Goal: Task Accomplishment & Management: Complete application form

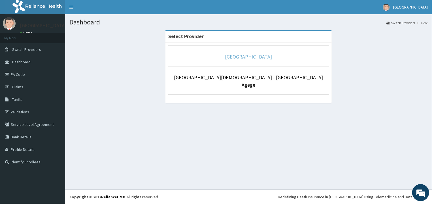
click at [257, 57] on link "[GEOGRAPHIC_DATA]" at bounding box center [248, 56] width 47 height 7
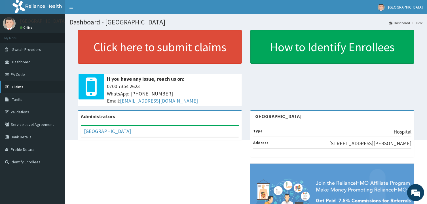
click at [18, 86] on span "Claims" at bounding box center [17, 86] width 11 height 5
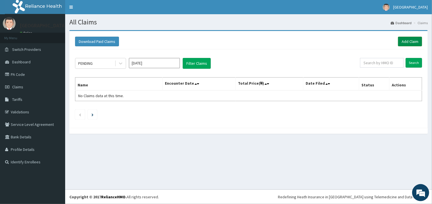
click at [411, 41] on link "Add Claim" at bounding box center [410, 42] width 24 height 10
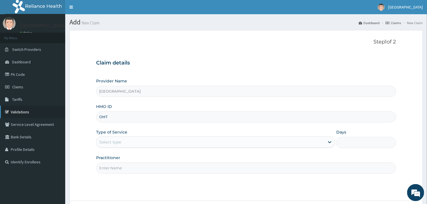
type input "OHT"
click at [21, 112] on link "Validations" at bounding box center [32, 111] width 65 height 12
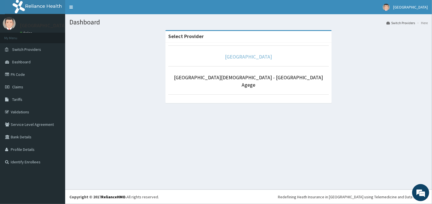
click at [252, 57] on link "[GEOGRAPHIC_DATA]" at bounding box center [248, 56] width 47 height 7
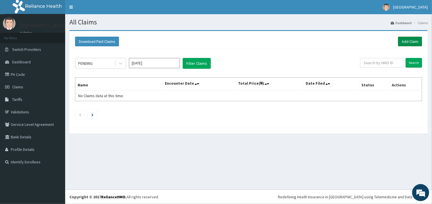
click at [409, 41] on link "Add Claim" at bounding box center [410, 42] width 24 height 10
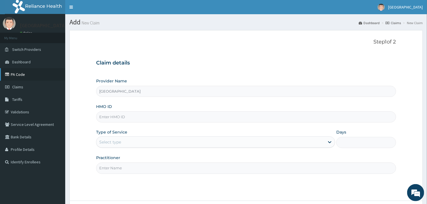
click at [22, 74] on link "PA Code" at bounding box center [32, 74] width 65 height 12
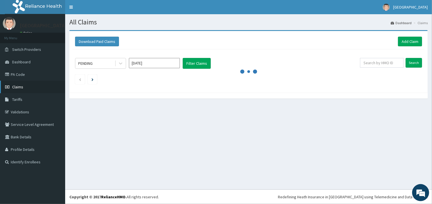
click at [21, 85] on span "Claims" at bounding box center [17, 86] width 11 height 5
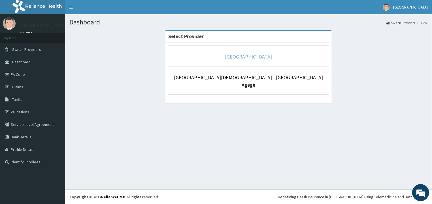
click at [249, 57] on link "[GEOGRAPHIC_DATA]" at bounding box center [248, 56] width 47 height 7
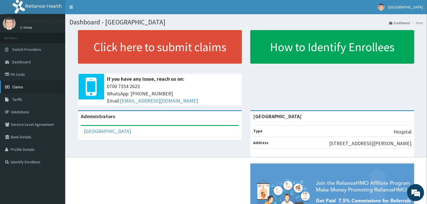
click at [23, 89] on link "Claims" at bounding box center [32, 87] width 65 height 12
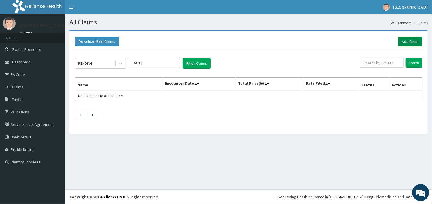
click at [412, 41] on link "Add Claim" at bounding box center [410, 42] width 24 height 10
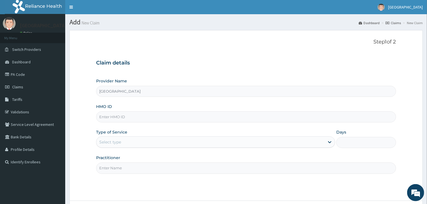
click at [158, 113] on input "HMO ID" at bounding box center [246, 116] width 300 height 11
type input "OHT/11705/A"
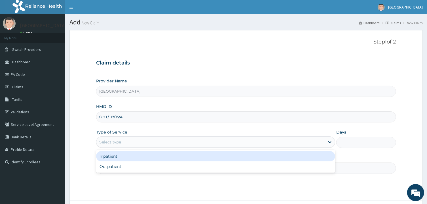
click at [126, 142] on div "Select type" at bounding box center [210, 141] width 228 height 9
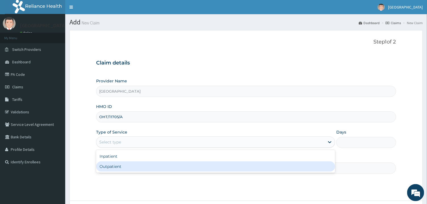
click at [118, 166] on div "Outpatient" at bounding box center [215, 166] width 239 height 10
type input "1"
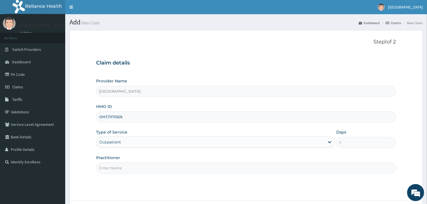
click at [122, 168] on input "Practitioner" at bounding box center [246, 167] width 300 height 11
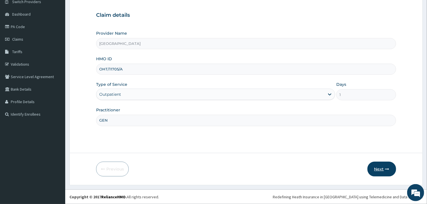
type input "GEN"
click at [380, 168] on button "Next" at bounding box center [382, 168] width 29 height 15
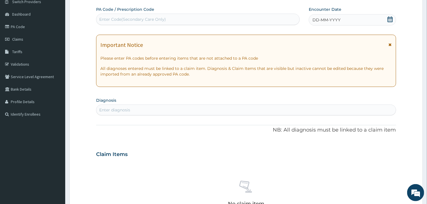
click at [121, 19] on div "Enter Code(Secondary Care Only)" at bounding box center [132, 19] width 67 height 6
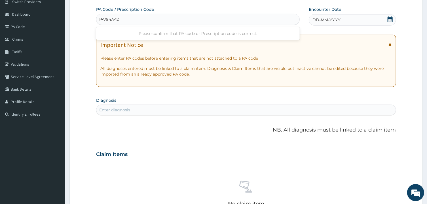
type input "PA/94A426"
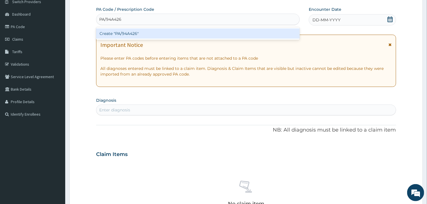
click at [126, 33] on div "Create "PA/94A426"" at bounding box center [198, 33] width 204 height 10
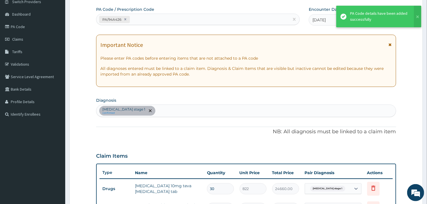
scroll to position [153, 0]
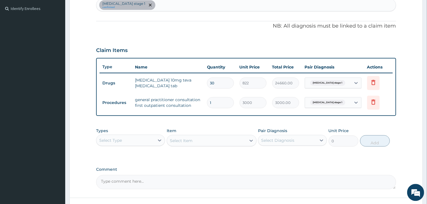
click at [191, 8] on div "Hypertension stage 1 confirmed" at bounding box center [245, 5] width 299 height 12
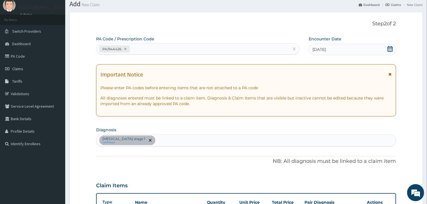
scroll to position [0, 0]
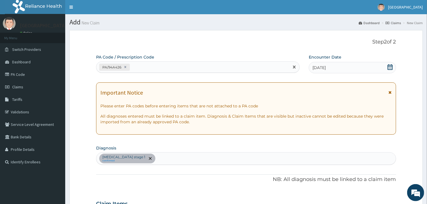
click at [142, 66] on div "PA/94A426" at bounding box center [192, 66] width 193 height 9
type input "PA/B22AE6"
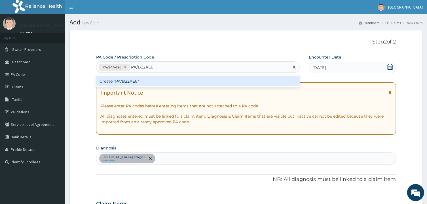
click at [128, 83] on div "Create "PA/B22AE6"" at bounding box center [198, 81] width 204 height 10
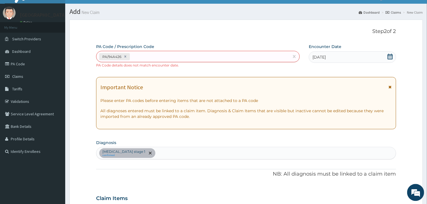
scroll to position [10, 0]
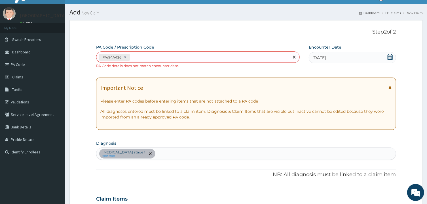
click at [163, 57] on div "PA/94A426" at bounding box center [192, 56] width 193 height 9
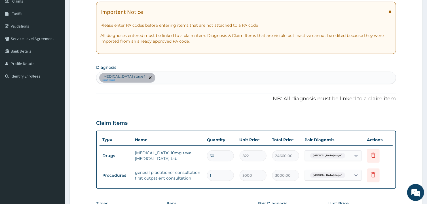
scroll to position [202, 0]
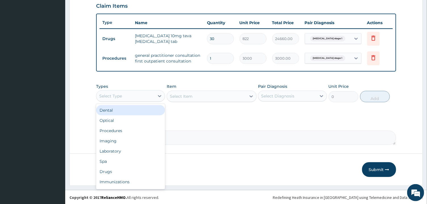
click at [154, 96] on div "Select Type" at bounding box center [125, 95] width 58 height 9
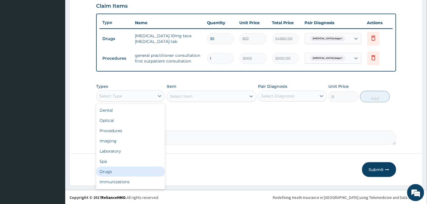
click at [132, 171] on div "Drugs" at bounding box center [130, 171] width 69 height 10
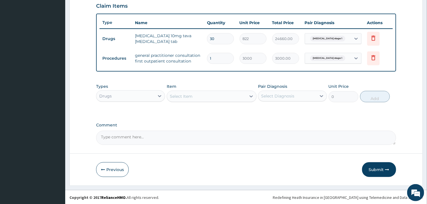
click at [205, 95] on div "Select Item" at bounding box center [206, 96] width 79 height 9
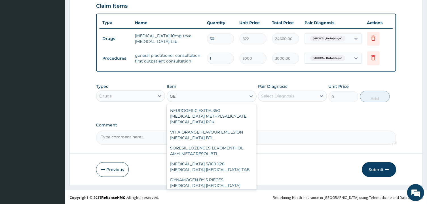
type input "G"
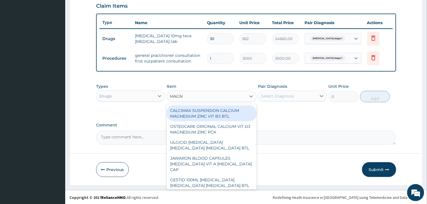
type input "MAGNE"
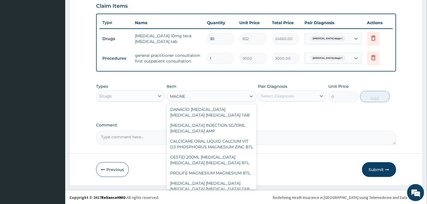
scroll to position [178, 0]
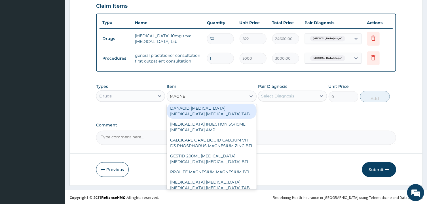
click at [221, 119] on div "DANACID ALUMINUM HYDROXIDE MAGNESIUM HYDROXIDE SIMETHICONE TAB" at bounding box center [212, 111] width 90 height 16
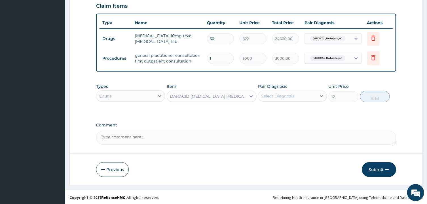
type input "12"
click at [297, 94] on div "Select Diagnosis" at bounding box center [287, 95] width 58 height 9
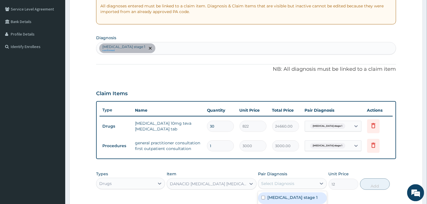
scroll to position [115, 0]
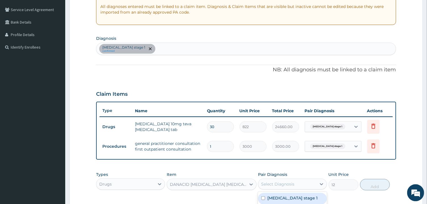
click at [200, 47] on div "Hypertension stage 1 confirmed" at bounding box center [245, 49] width 299 height 12
type input "PEPTIC"
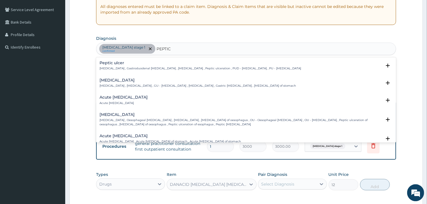
click at [123, 65] on div "Peptic ulcer Peptic ulcer , Gastroduodenal ulcer , Peptic ulcer disease , Pepti…" at bounding box center [201, 65] width 202 height 10
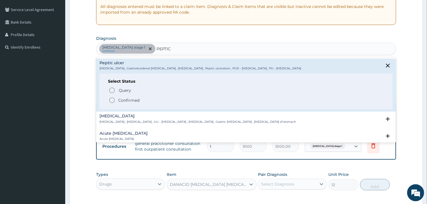
click at [116, 99] on span "Confirmed" at bounding box center [246, 99] width 275 height 7
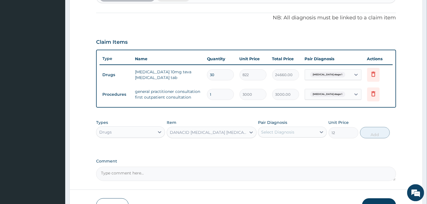
scroll to position [185, 0]
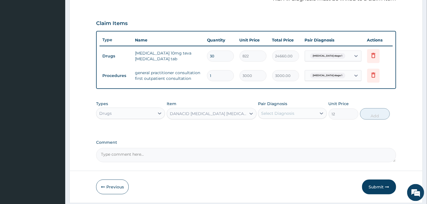
click at [315, 113] on div "Select Diagnosis" at bounding box center [287, 113] width 58 height 9
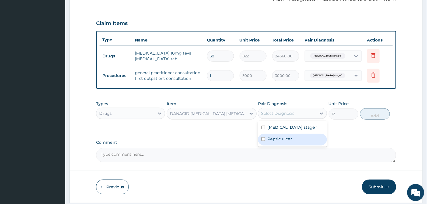
click at [301, 138] on div "Peptic ulcer" at bounding box center [292, 140] width 69 height 12
checkbox input "true"
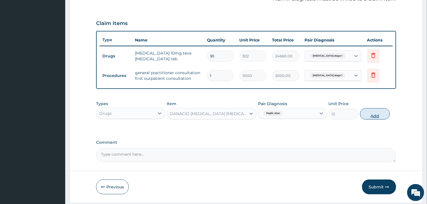
click at [379, 113] on button "Add" at bounding box center [375, 113] width 30 height 11
type input "0"
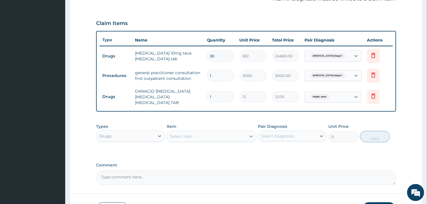
type input "15"
type input "180.00"
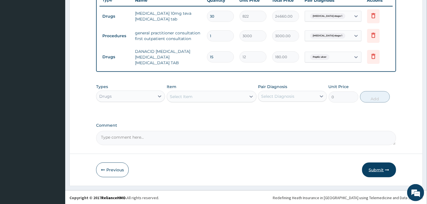
type input "15"
click at [378, 168] on button "Submit" at bounding box center [379, 169] width 34 height 15
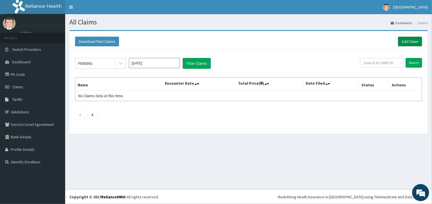
click at [413, 41] on link "Add Claim" at bounding box center [410, 42] width 24 height 10
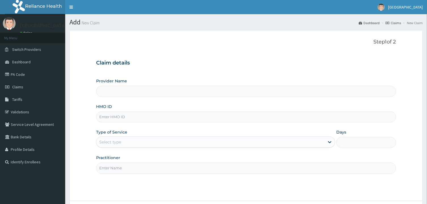
type input "[GEOGRAPHIC_DATA]"
click at [118, 116] on input "HMO ID" at bounding box center [246, 116] width 300 height 11
type input "EAI/10014/A"
click at [120, 141] on div "Select type" at bounding box center [110, 142] width 22 height 6
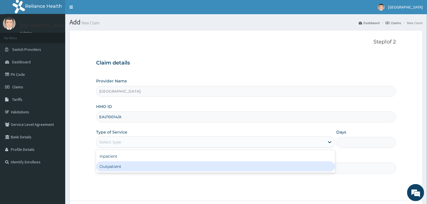
click at [120, 165] on div "Outpatient" at bounding box center [215, 166] width 239 height 10
type input "1"
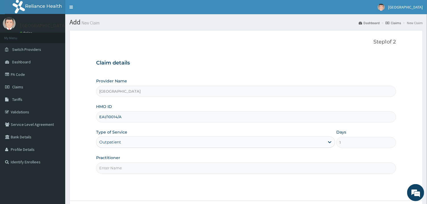
click at [120, 165] on input "Practitioner" at bounding box center [246, 167] width 300 height 11
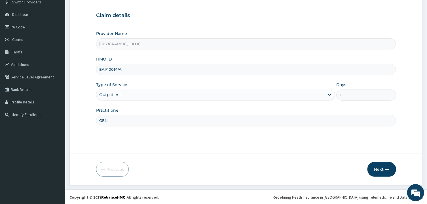
scroll to position [48, 0]
type input "GEN"
click at [379, 168] on button "Next" at bounding box center [382, 168] width 29 height 15
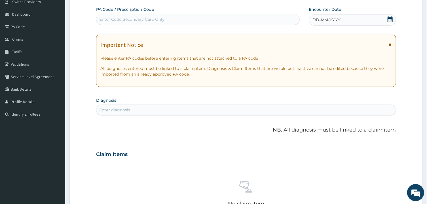
click at [160, 12] on div "PA Code / Prescription Code Enter Code(Secondary Care Only)" at bounding box center [198, 16] width 204 height 18
click at [159, 17] on div "Enter Code(Secondary Care Only)" at bounding box center [132, 19] width 67 height 6
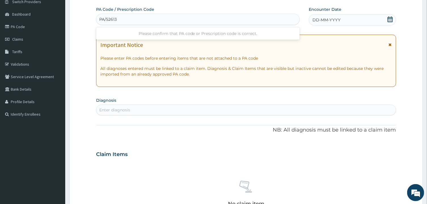
type input "PA/526130"
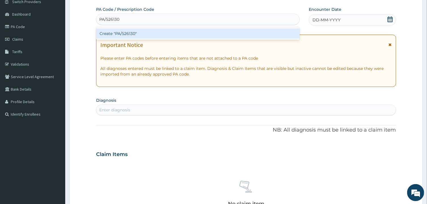
click at [145, 32] on div "Create "PA/526130"" at bounding box center [198, 33] width 204 height 10
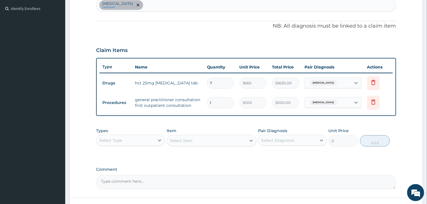
scroll to position [197, 0]
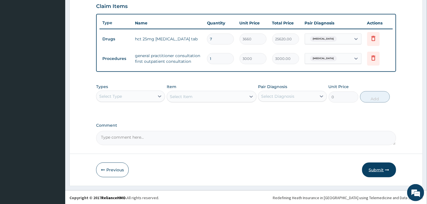
click at [377, 168] on button "Submit" at bounding box center [379, 169] width 34 height 15
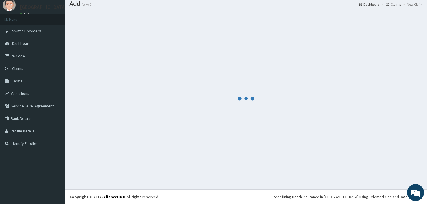
scroll to position [18, 0]
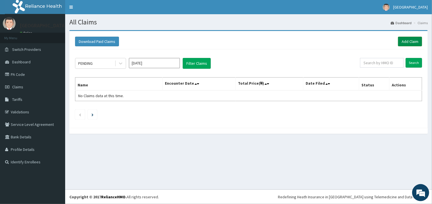
click at [413, 41] on link "Add Claim" at bounding box center [410, 42] width 24 height 10
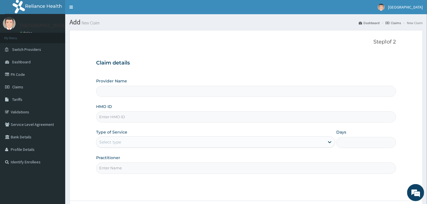
type input "[GEOGRAPHIC_DATA]"
click at [134, 121] on input "HMO ID" at bounding box center [246, 116] width 300 height 11
type input "WOU/10001/A"
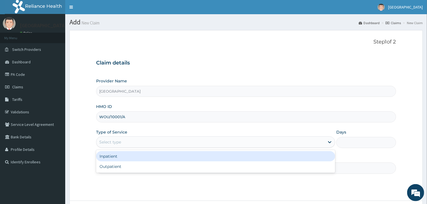
click at [115, 142] on div "Select type" at bounding box center [110, 142] width 22 height 6
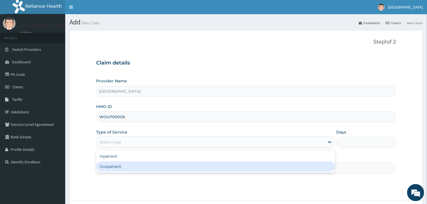
click at [116, 168] on div "Outpatient" at bounding box center [215, 166] width 239 height 10
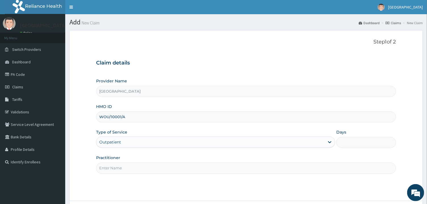
type input "1"
click at [134, 168] on input "Practitioner" at bounding box center [246, 167] width 300 height 11
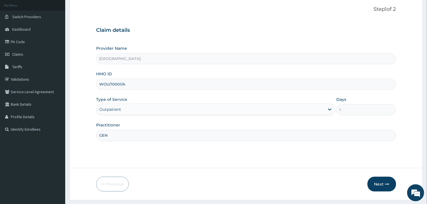
scroll to position [48, 0]
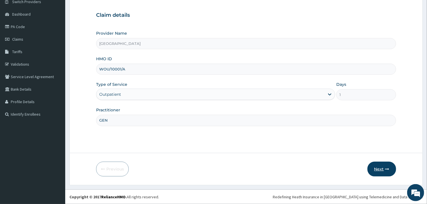
type input "GEN"
click at [383, 168] on button "Next" at bounding box center [382, 168] width 29 height 15
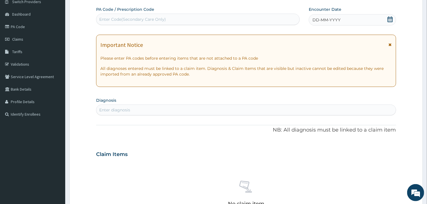
click at [114, 18] on div "Enter Code(Secondary Care Only)" at bounding box center [132, 19] width 67 height 6
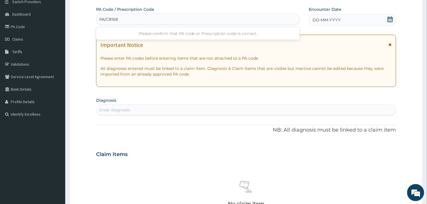
type input "PA/C81682"
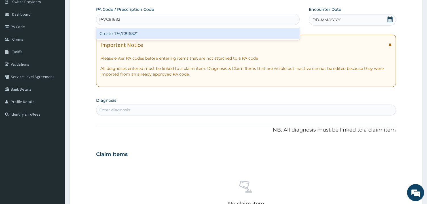
click at [122, 35] on div "Create "PA/C81682"" at bounding box center [198, 33] width 204 height 10
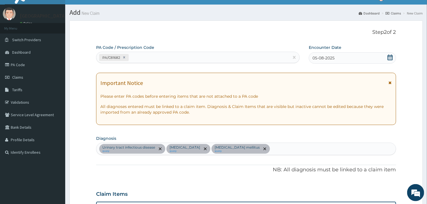
scroll to position [2, 0]
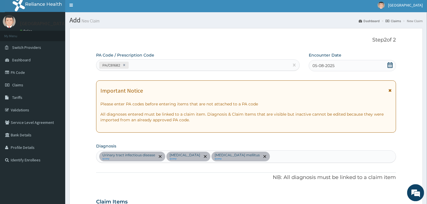
click at [170, 64] on div "PA/C81682" at bounding box center [192, 64] width 193 height 9
type input "PA/4CB546"
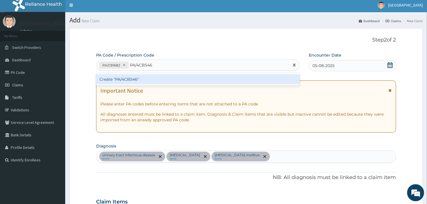
click at [150, 80] on div "Create "PA/4CB546"" at bounding box center [198, 79] width 204 height 10
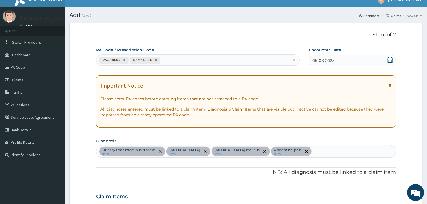
scroll to position [4, 0]
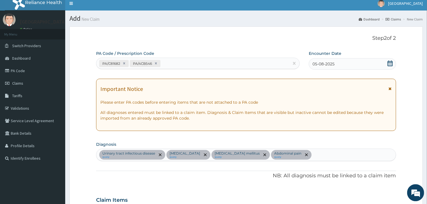
click at [173, 64] on div "PA/C81682 PA/4CB546" at bounding box center [192, 63] width 193 height 9
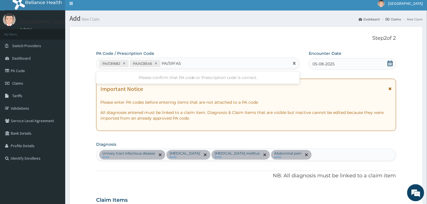
type input "PA/59FA52"
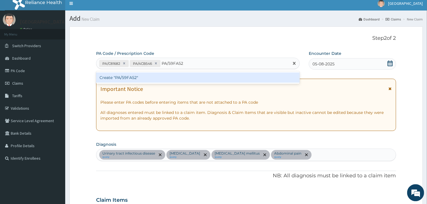
click at [156, 75] on div "Create "PA/59FA52"" at bounding box center [198, 77] width 204 height 10
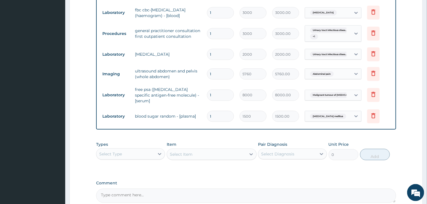
scroll to position [0, 0]
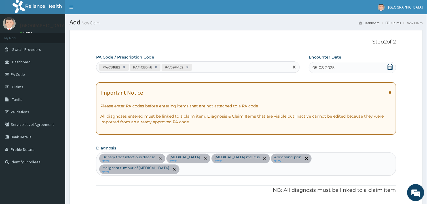
click at [204, 66] on div "PA/C81682 PA/4CB546 PA/59FA52" at bounding box center [192, 66] width 193 height 9
type input "PA/FB7DFF"
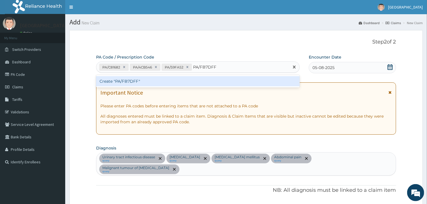
click at [138, 83] on div "Create "PA/FB7DFF"" at bounding box center [198, 81] width 204 height 10
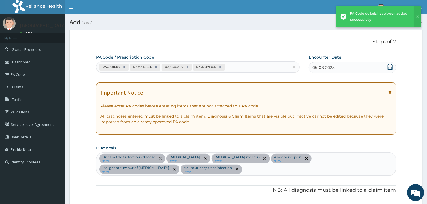
scroll to position [285, 0]
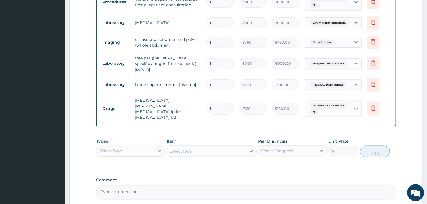
click at [158, 147] on icon at bounding box center [160, 150] width 6 height 6
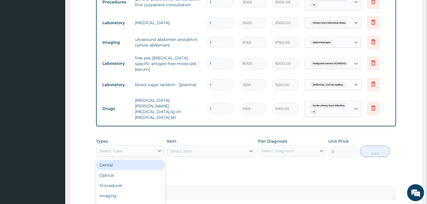
scroll to position [19, 0]
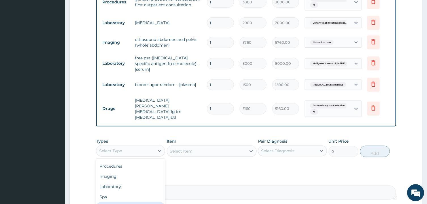
click at [133, 201] on div "Drugs" at bounding box center [130, 206] width 69 height 10
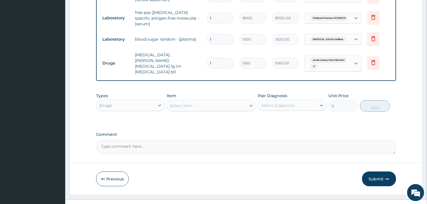
click at [225, 101] on div "Select Item" at bounding box center [206, 105] width 79 height 9
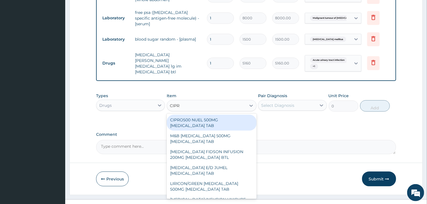
type input "CIPRO"
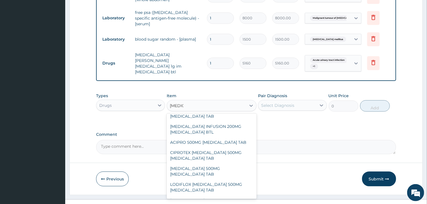
scroll to position [190, 0]
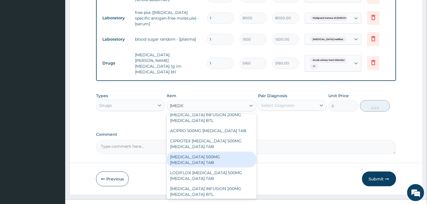
click at [233, 155] on div "CIPRO 500MG CIPROFLOXACIN TAB" at bounding box center [212, 159] width 90 height 16
type input "300"
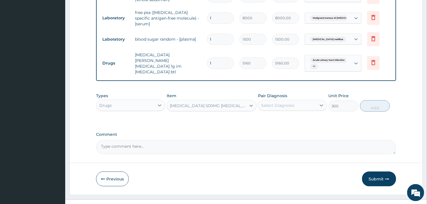
click at [306, 101] on div "Select Diagnosis" at bounding box center [287, 105] width 58 height 9
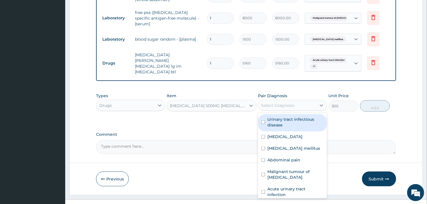
click at [295, 116] on label "Urinary tract infectious disease" at bounding box center [295, 121] width 56 height 11
checkbox input "true"
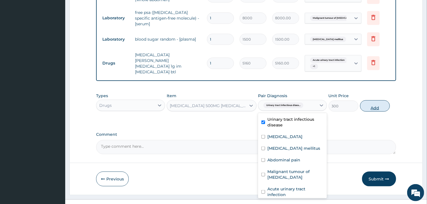
click at [379, 100] on button "Add" at bounding box center [375, 105] width 30 height 11
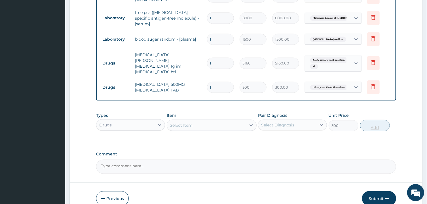
type input "0"
type input "14"
type input "4200.00"
type input "14"
click at [231, 121] on div "Select Item" at bounding box center [206, 125] width 79 height 9
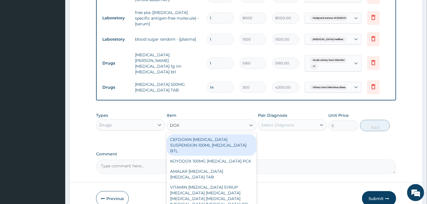
type input "DOXY"
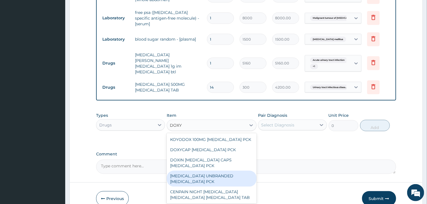
click at [226, 170] on div "DOXYCYCLINE UNBRANDED DOXYCYCLINE PCK" at bounding box center [212, 178] width 90 height 16
type input "1380"
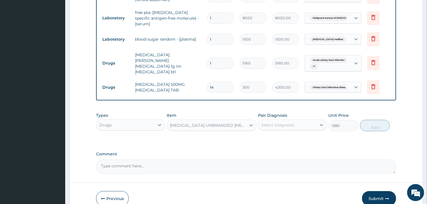
click at [309, 120] on div "Select Diagnosis" at bounding box center [287, 124] width 58 height 9
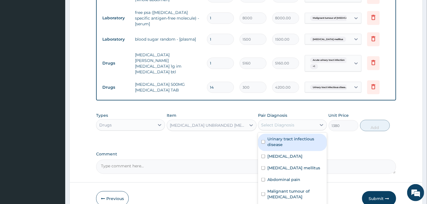
click at [301, 136] on label "Urinary tract infectious disease" at bounding box center [295, 141] width 56 height 11
checkbox input "true"
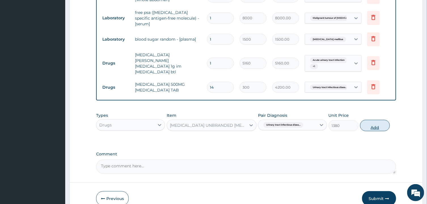
click at [376, 120] on button "Add" at bounding box center [375, 125] width 30 height 11
type input "0"
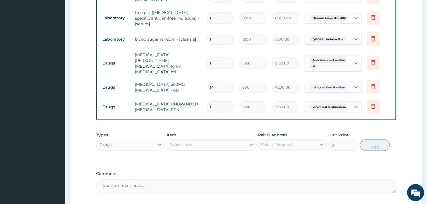
scroll to position [370, 0]
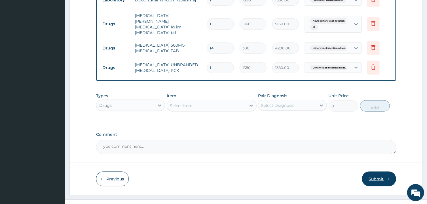
click at [378, 171] on button "Submit" at bounding box center [379, 178] width 34 height 15
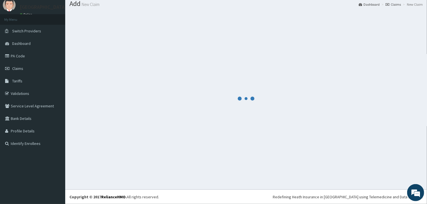
scroll to position [18, 0]
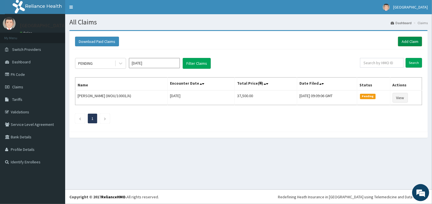
click at [412, 40] on link "Add Claim" at bounding box center [410, 42] width 24 height 10
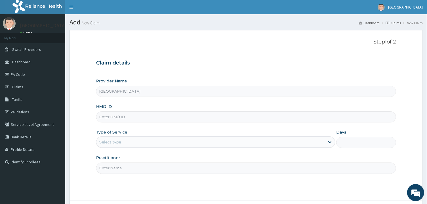
type input "[GEOGRAPHIC_DATA]"
click at [215, 119] on input "HMO ID" at bounding box center [246, 116] width 300 height 11
type input "MVM/10026/F"
click at [160, 140] on div "Select type" at bounding box center [210, 141] width 228 height 9
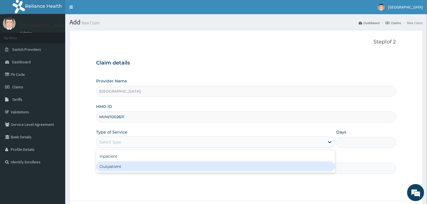
click at [136, 167] on div "Outpatient" at bounding box center [215, 166] width 239 height 10
type input "1"
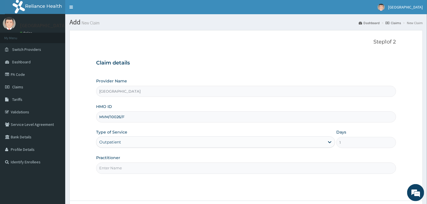
click at [163, 168] on input "Practitioner" at bounding box center [246, 167] width 300 height 11
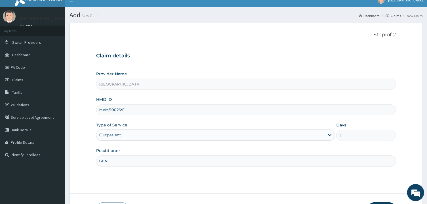
scroll to position [48, 0]
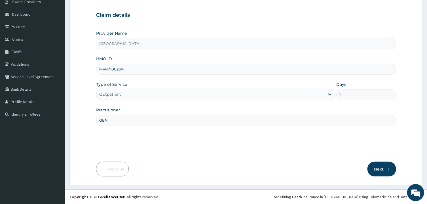
type input "GEN"
click at [379, 169] on button "Next" at bounding box center [382, 168] width 29 height 15
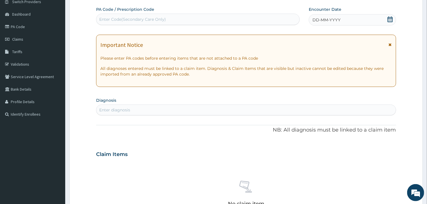
click at [122, 20] on div "Enter Code(Secondary Care Only)" at bounding box center [132, 19] width 67 height 6
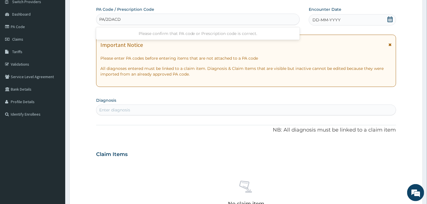
type input "PA/2DACD1"
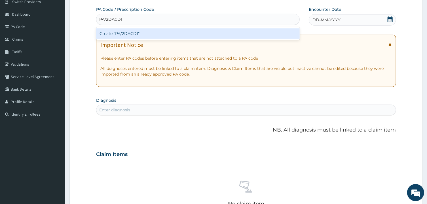
click at [128, 31] on div "Create "PA/2DACD1"" at bounding box center [198, 33] width 204 height 10
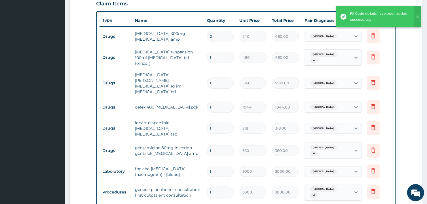
scroll to position [198, 0]
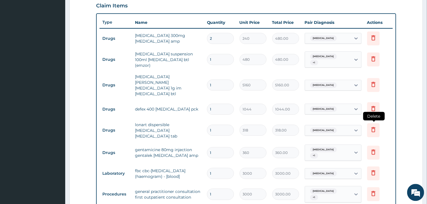
click at [372, 127] on icon at bounding box center [374, 129] width 4 height 5
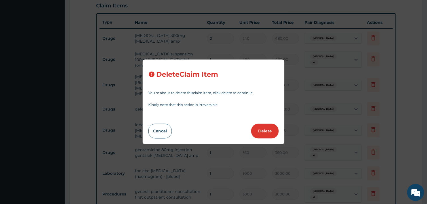
click at [267, 130] on button "Delete" at bounding box center [265, 131] width 28 height 15
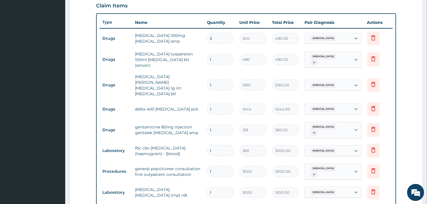
type input "360"
type input "360.00"
type input "3000"
type input "3000.00"
type input "1500"
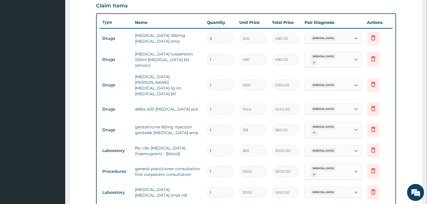
type input "1500.00"
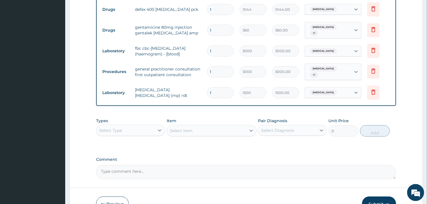
scroll to position [306, 0]
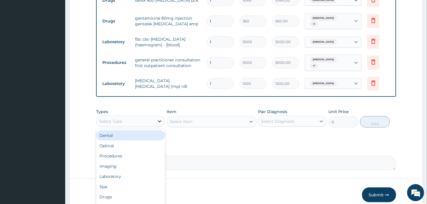
click at [157, 116] on div at bounding box center [160, 121] width 10 height 10
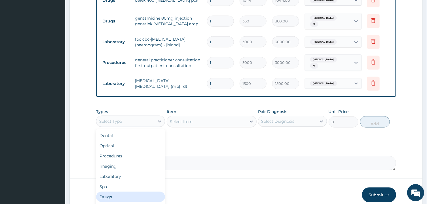
click at [143, 191] on div "Drugs" at bounding box center [130, 196] width 69 height 10
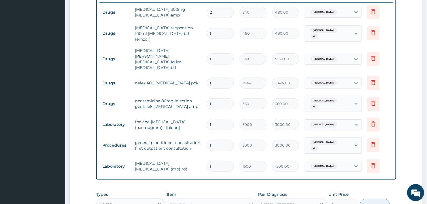
scroll to position [309, 0]
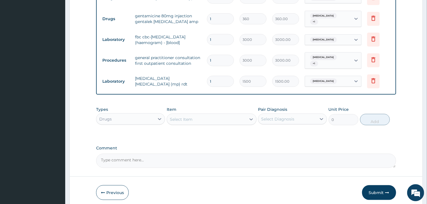
click at [231, 114] on div "Select Item" at bounding box center [206, 118] width 79 height 9
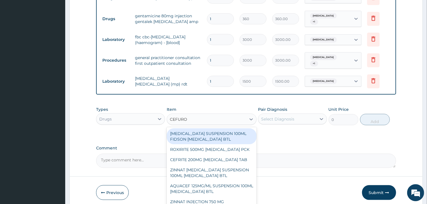
type input "CEFUROX"
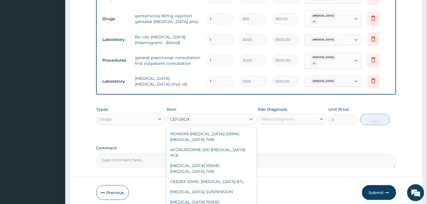
scroll to position [245, 0]
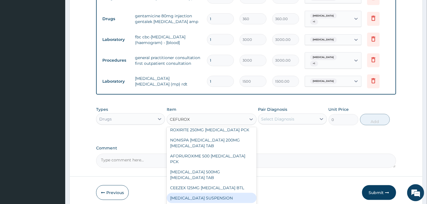
click at [233, 192] on div "CEFUROXIME SUSPENSION" at bounding box center [212, 197] width 90 height 10
type input "3000"
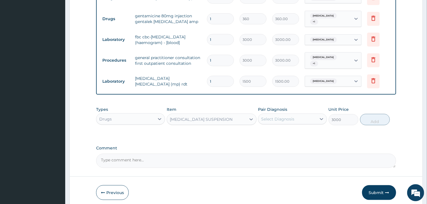
click at [312, 114] on div "Select Diagnosis" at bounding box center [287, 118] width 58 height 9
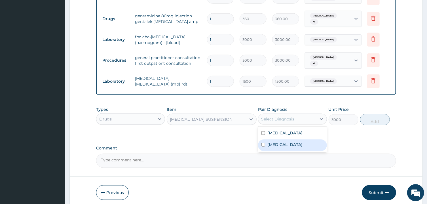
click at [293, 139] on div "Sepsis" at bounding box center [292, 145] width 69 height 12
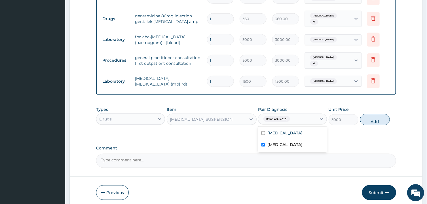
checkbox input "true"
click at [373, 113] on button "Add" at bounding box center [375, 118] width 30 height 11
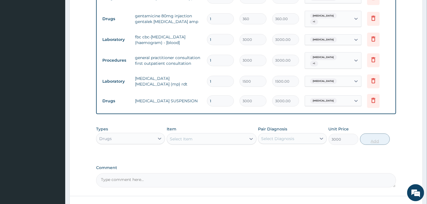
type input "0"
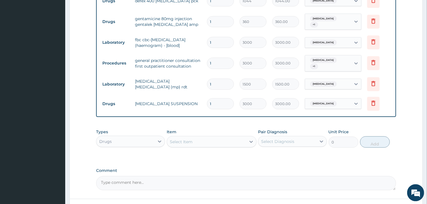
scroll to position [334, 0]
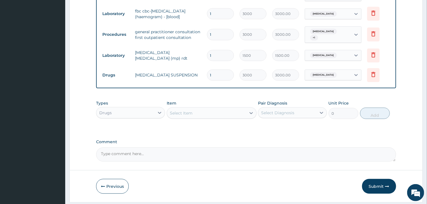
click at [228, 108] on div "Select Item" at bounding box center [206, 112] width 79 height 9
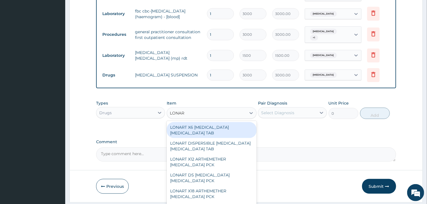
type input "LONART"
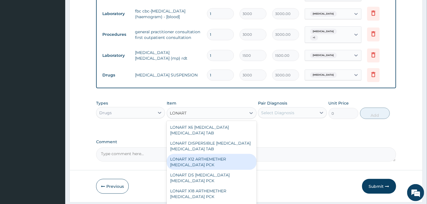
click at [231, 154] on div "LONART X12 ARTHEMETHER LUMEFANTRINE PCK" at bounding box center [212, 162] width 90 height 16
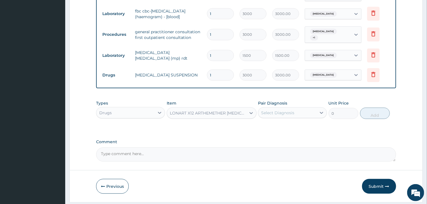
type input "576"
click at [250, 110] on icon at bounding box center [251, 113] width 6 height 6
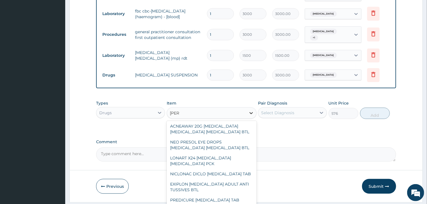
scroll to position [0, 0]
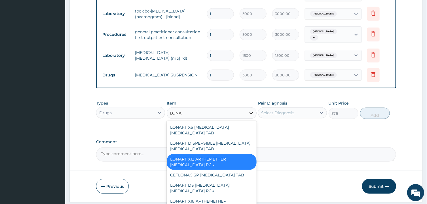
type input "LONART"
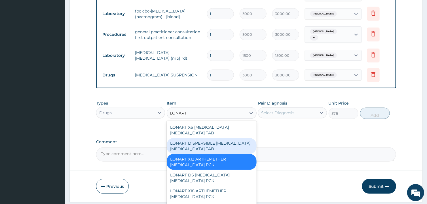
click at [223, 138] on div "LONART DISPERSIBLE ARTEMETHER LUMEFANTRINE TAB" at bounding box center [212, 146] width 90 height 16
type input "318"
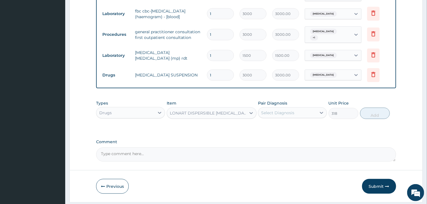
click at [314, 108] on div "Select Diagnosis" at bounding box center [287, 112] width 58 height 9
click at [304, 121] on div "[MEDICAL_DATA]" at bounding box center [292, 127] width 69 height 12
checkbox input "true"
click at [378, 107] on button "Add" at bounding box center [375, 112] width 30 height 11
type input "0"
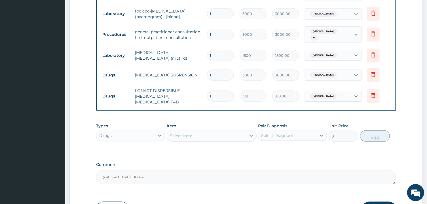
type input "0.00"
type input "6"
type input "1908.00"
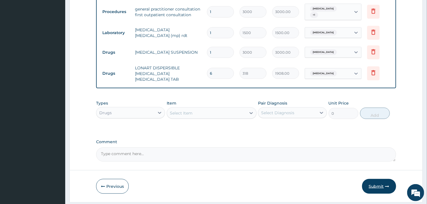
type input "6"
click at [377, 179] on button "Submit" at bounding box center [379, 186] width 34 height 15
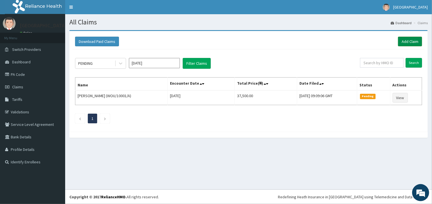
click at [411, 41] on link "Add Claim" at bounding box center [410, 42] width 24 height 10
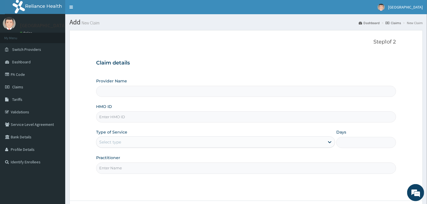
type input "[GEOGRAPHIC_DATA]"
click at [111, 117] on input "HMO ID" at bounding box center [246, 116] width 300 height 11
type input "SOG/10134/A"
click at [127, 142] on div "Select type" at bounding box center [210, 141] width 228 height 9
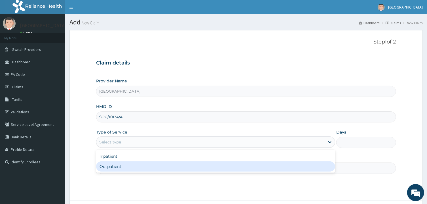
click at [121, 168] on div "Outpatient" at bounding box center [215, 166] width 239 height 10
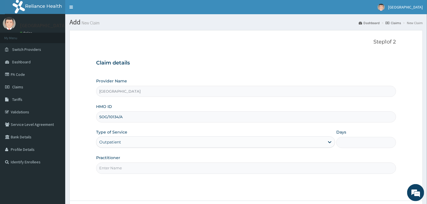
type input "1"
click at [128, 167] on input "Practitioner" at bounding box center [246, 167] width 300 height 11
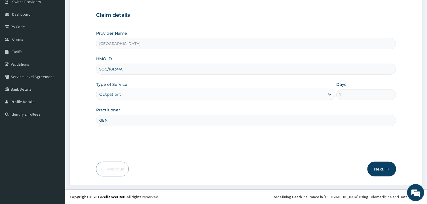
type input "GEN"
click at [380, 166] on button "Next" at bounding box center [382, 168] width 29 height 15
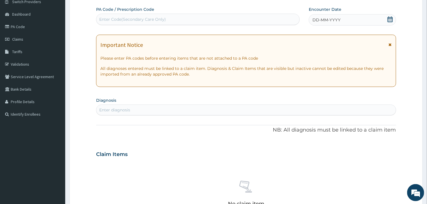
click at [160, 21] on div "Enter Code(Secondary Care Only)" at bounding box center [132, 19] width 67 height 6
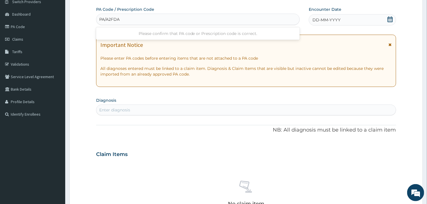
type input "PA/A2FDA5"
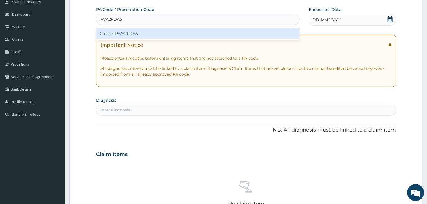
click at [158, 33] on div "Create "PA/A2FDA5"" at bounding box center [198, 33] width 204 height 10
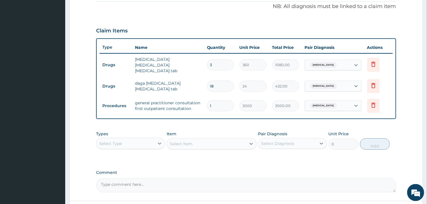
scroll to position [217, 0]
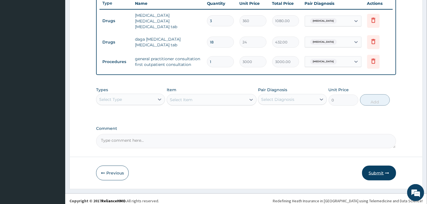
click at [381, 169] on button "Submit" at bounding box center [379, 172] width 34 height 15
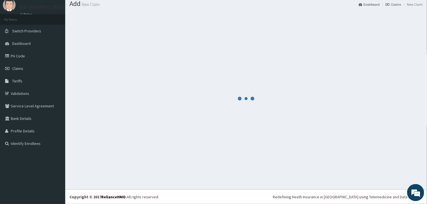
scroll to position [18, 0]
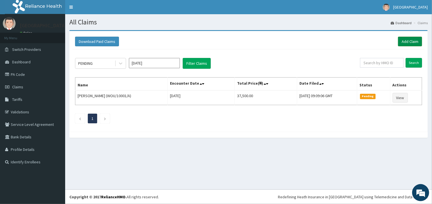
click at [414, 41] on link "Add Claim" at bounding box center [410, 42] width 24 height 10
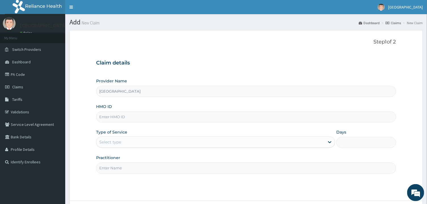
click at [124, 119] on input "HMO ID" at bounding box center [246, 116] width 300 height 11
type input "AVL/10321/C"
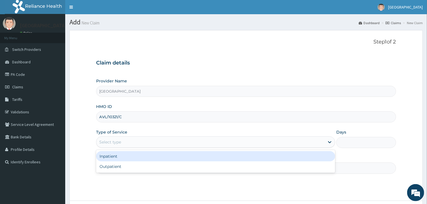
click at [171, 140] on div "Select type" at bounding box center [210, 141] width 228 height 9
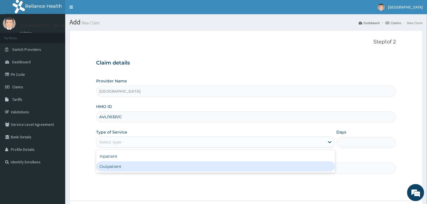
click at [159, 167] on div "Outpatient" at bounding box center [215, 166] width 239 height 10
type input "1"
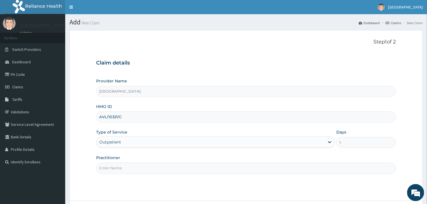
click at [157, 168] on input "Practitioner" at bounding box center [246, 167] width 300 height 11
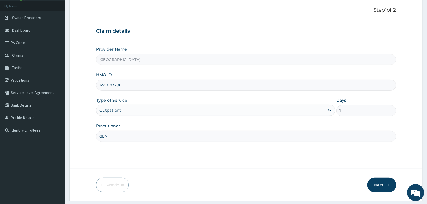
scroll to position [48, 0]
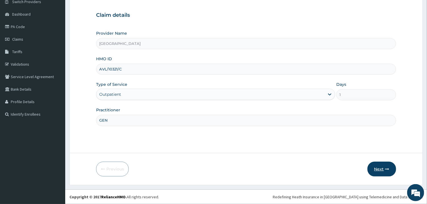
type input "GEN"
click at [380, 168] on button "Next" at bounding box center [382, 168] width 29 height 15
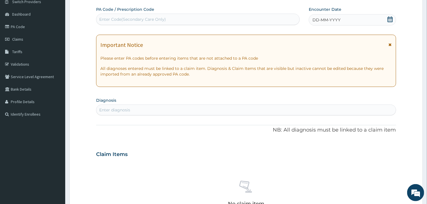
click at [138, 20] on div "Enter Code(Secondary Care Only)" at bounding box center [132, 19] width 67 height 6
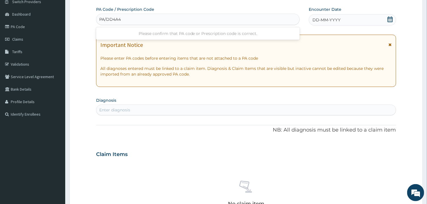
type input "PA/DD4A4A"
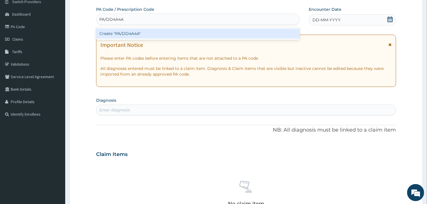
click at [135, 36] on div "Create "PA/DD4A4A"" at bounding box center [198, 33] width 204 height 10
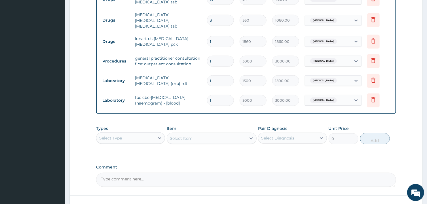
scroll to position [276, 0]
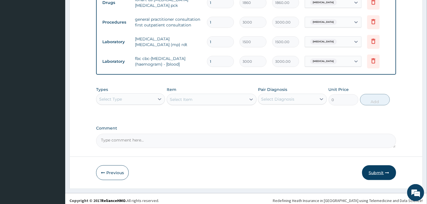
click at [379, 165] on button "Submit" at bounding box center [379, 172] width 34 height 15
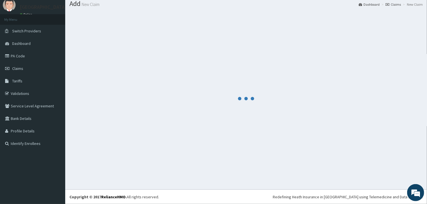
scroll to position [18, 0]
